Goal: Task Accomplishment & Management: Manage account settings

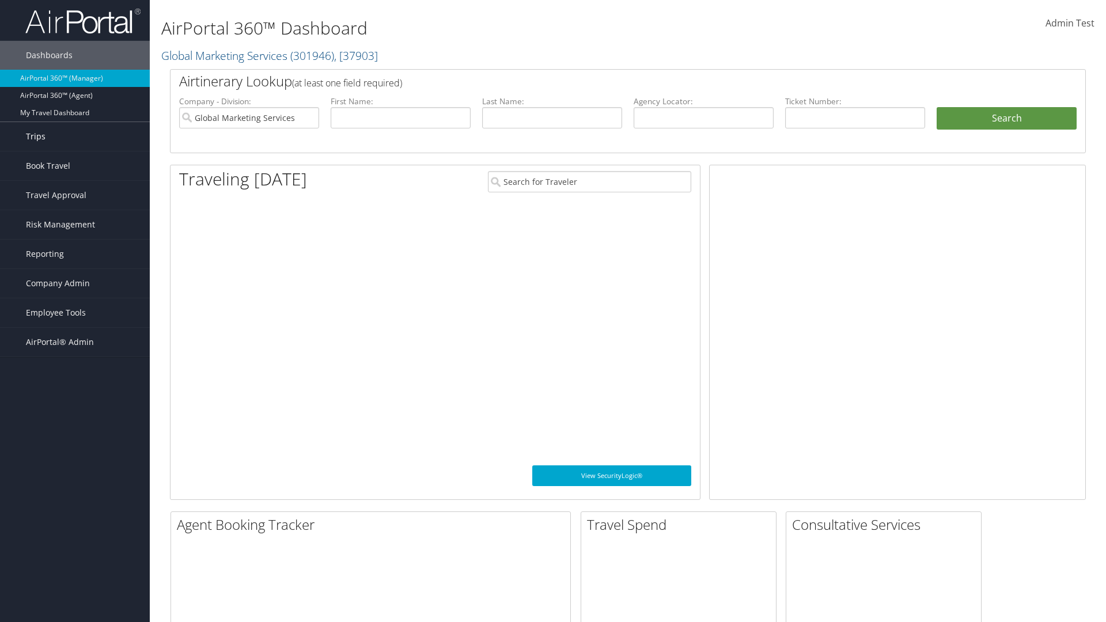
click at [75, 136] on link "Trips" at bounding box center [75, 136] width 150 height 29
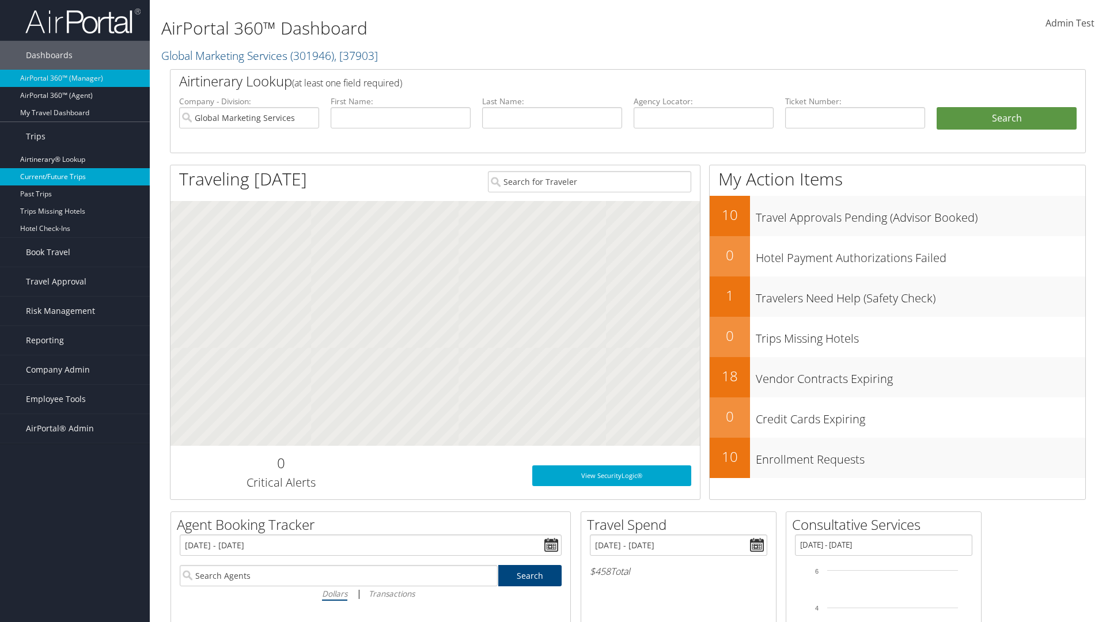
click at [75, 177] on link "Current/Future Trips" at bounding box center [75, 176] width 150 height 17
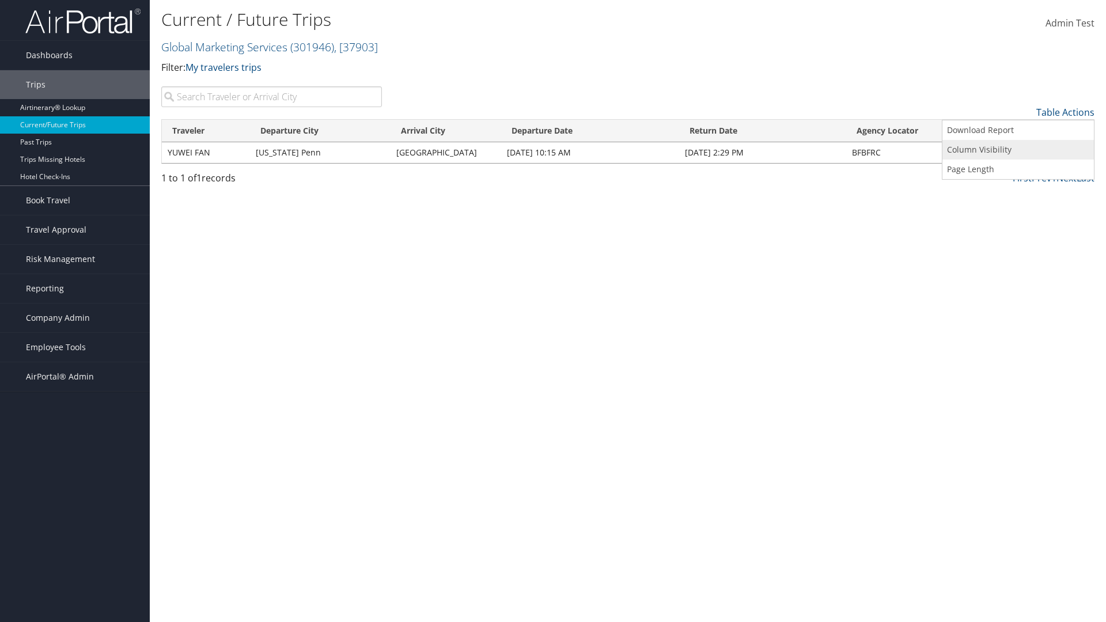
click at [1018, 150] on link "Column Visibility" at bounding box center [1017, 150] width 151 height 20
click at [1018, 131] on link "Traveler" at bounding box center [1017, 132] width 151 height 20
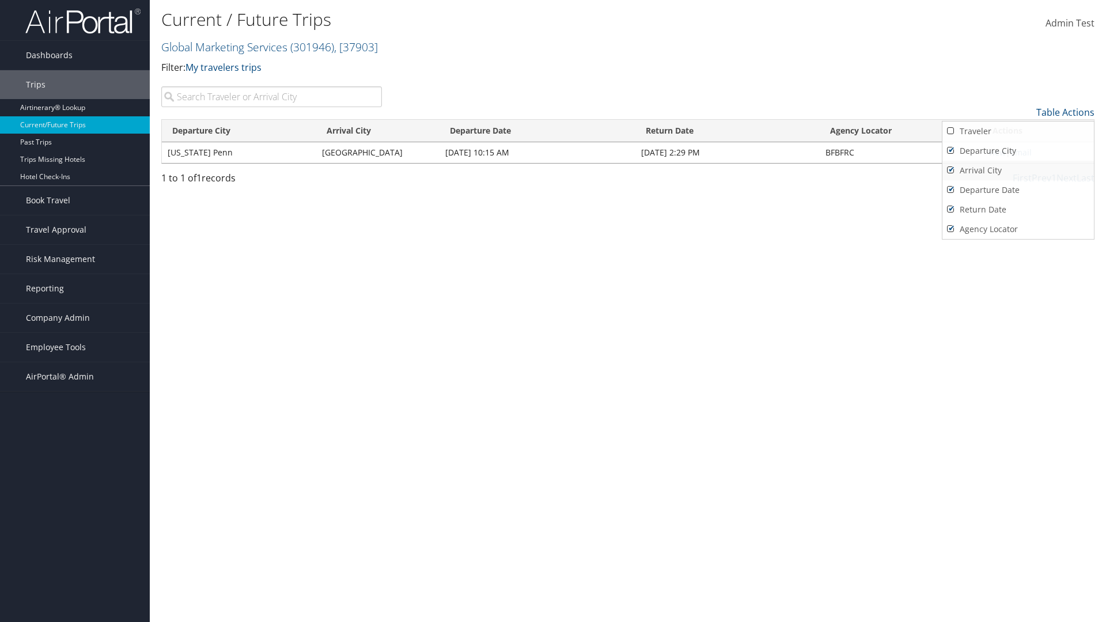
click at [1018, 151] on link "Departure City" at bounding box center [1017, 151] width 151 height 20
click at [1018, 170] on link "Arrival City" at bounding box center [1017, 171] width 151 height 20
click at [1018, 190] on link "Departure Date" at bounding box center [1017, 190] width 151 height 20
click at [1018, 210] on link "Return Date" at bounding box center [1017, 210] width 151 height 20
click at [1018, 229] on link "Agency Locator" at bounding box center [1017, 229] width 151 height 20
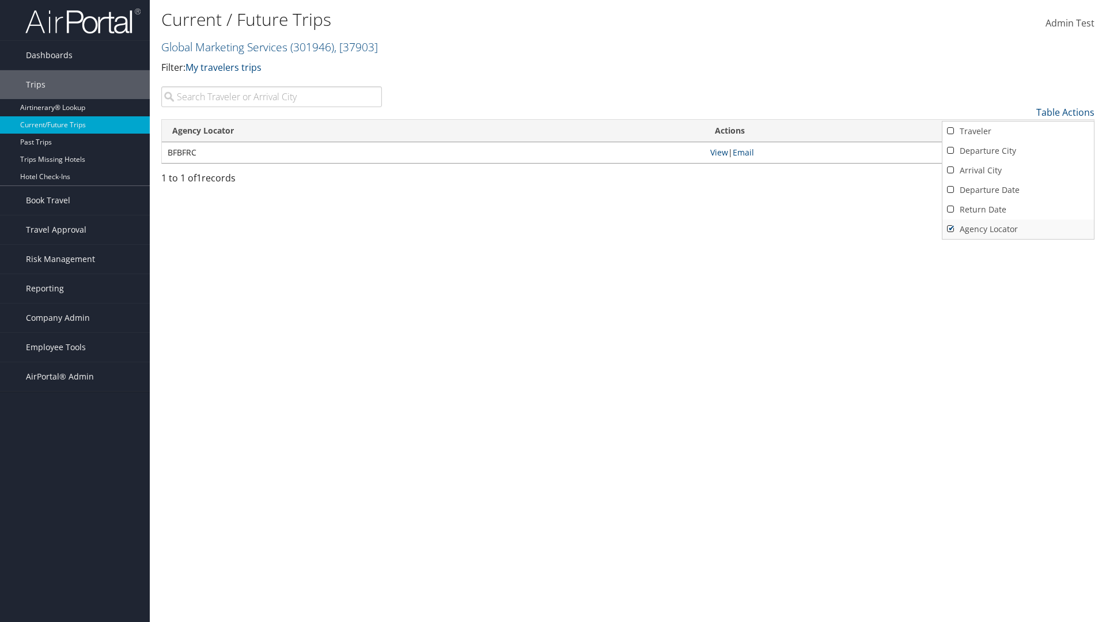
click at [1018, 229] on link "Agency Locator" at bounding box center [1017, 229] width 151 height 20
click at [1018, 210] on link "Return Date" at bounding box center [1017, 210] width 151 height 20
click at [1018, 190] on link "Departure Date" at bounding box center [1017, 190] width 151 height 20
click at [1018, 170] on link "Arrival City" at bounding box center [1017, 171] width 151 height 20
click at [1018, 151] on link "Departure City" at bounding box center [1017, 151] width 151 height 20
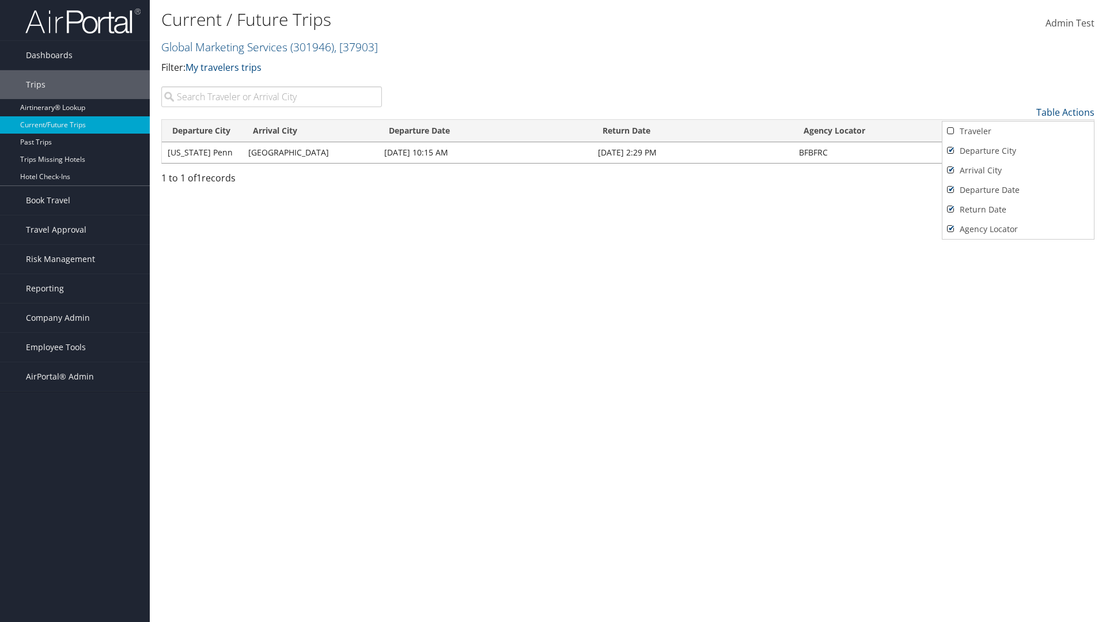
click at [1018, 131] on link "Traveler" at bounding box center [1017, 132] width 151 height 20
click at [553, 311] on div at bounding box center [553, 311] width 1106 height 622
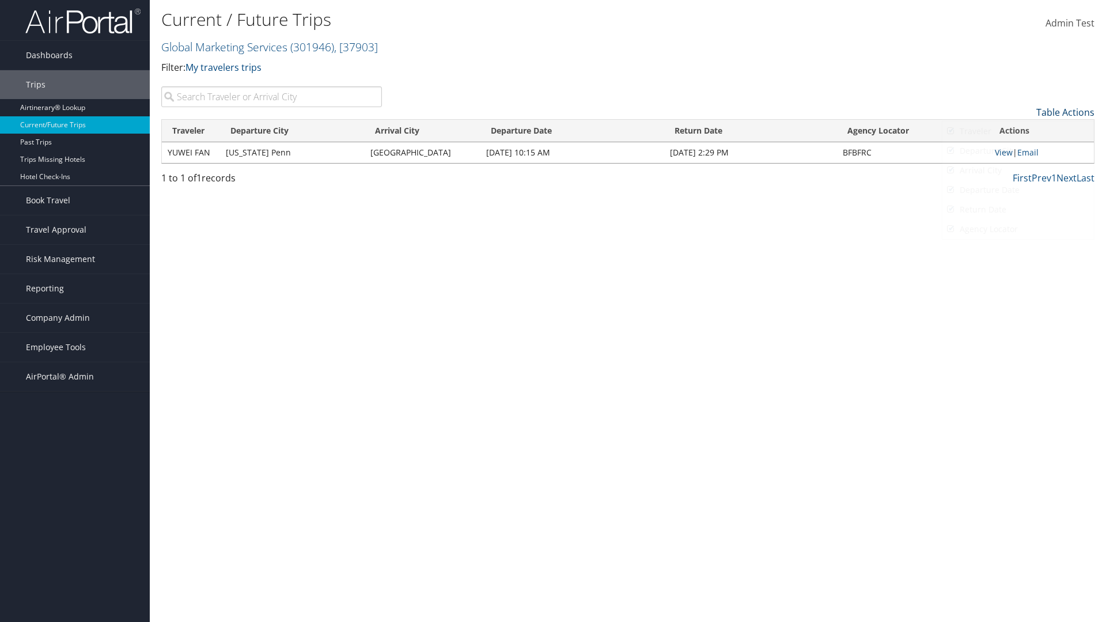
click at [1065, 112] on link "Table Actions" at bounding box center [1065, 112] width 58 height 13
click at [1018, 151] on link "25" at bounding box center [1017, 151] width 151 height 20
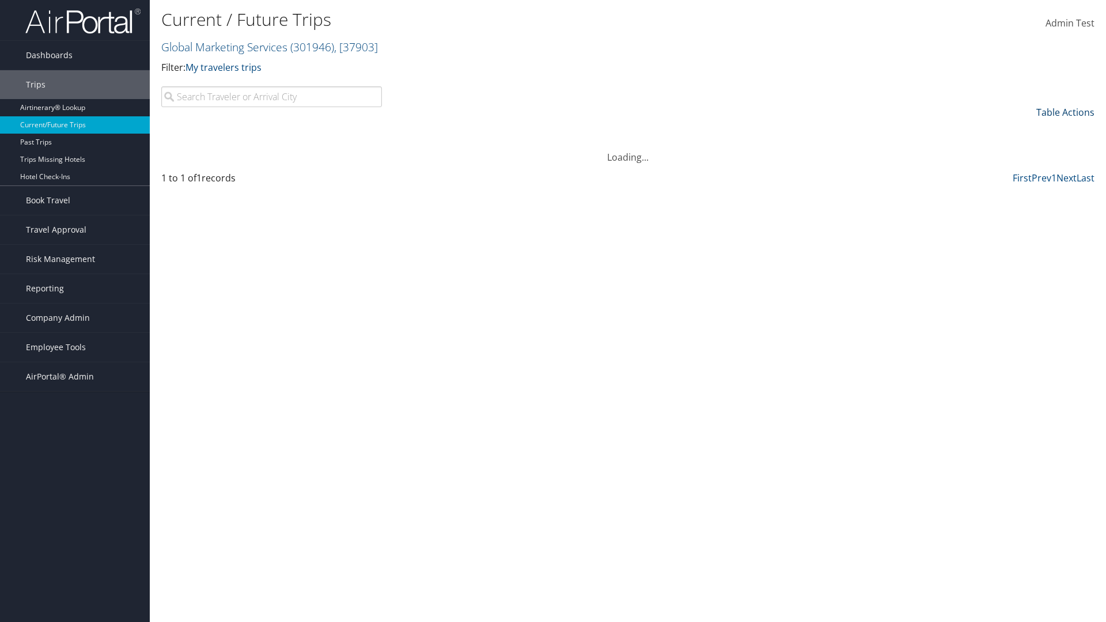
click at [1065, 112] on link "Table Actions" at bounding box center [1065, 112] width 58 height 13
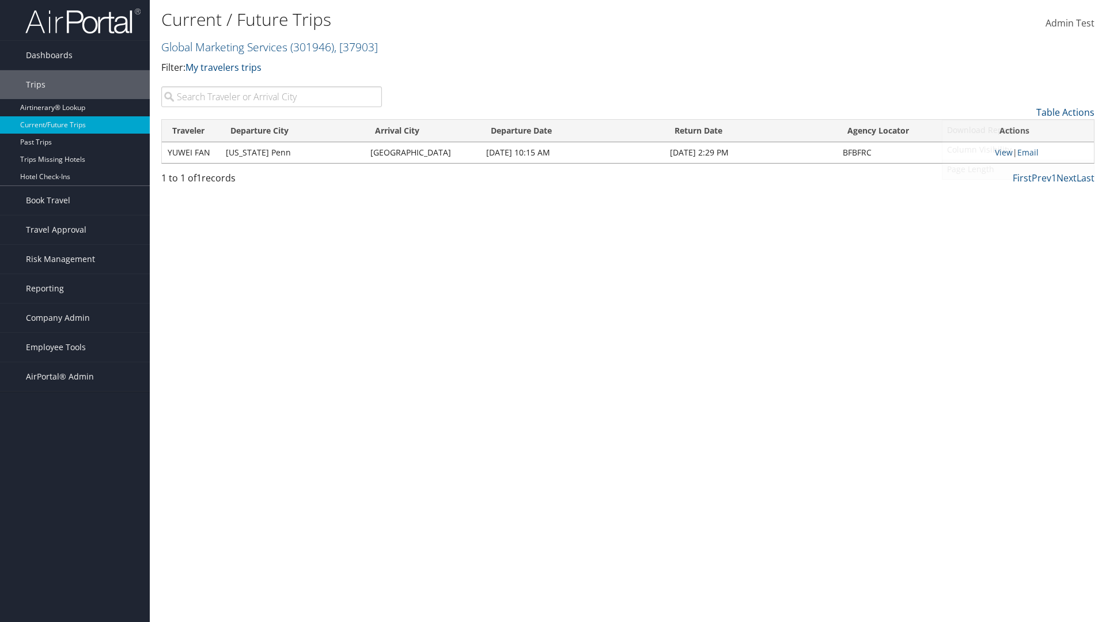
click at [1018, 169] on link "Page Length" at bounding box center [1017, 170] width 151 height 20
click at [1018, 170] on link "50" at bounding box center [1017, 171] width 151 height 20
